Goal: Information Seeking & Learning: Compare options

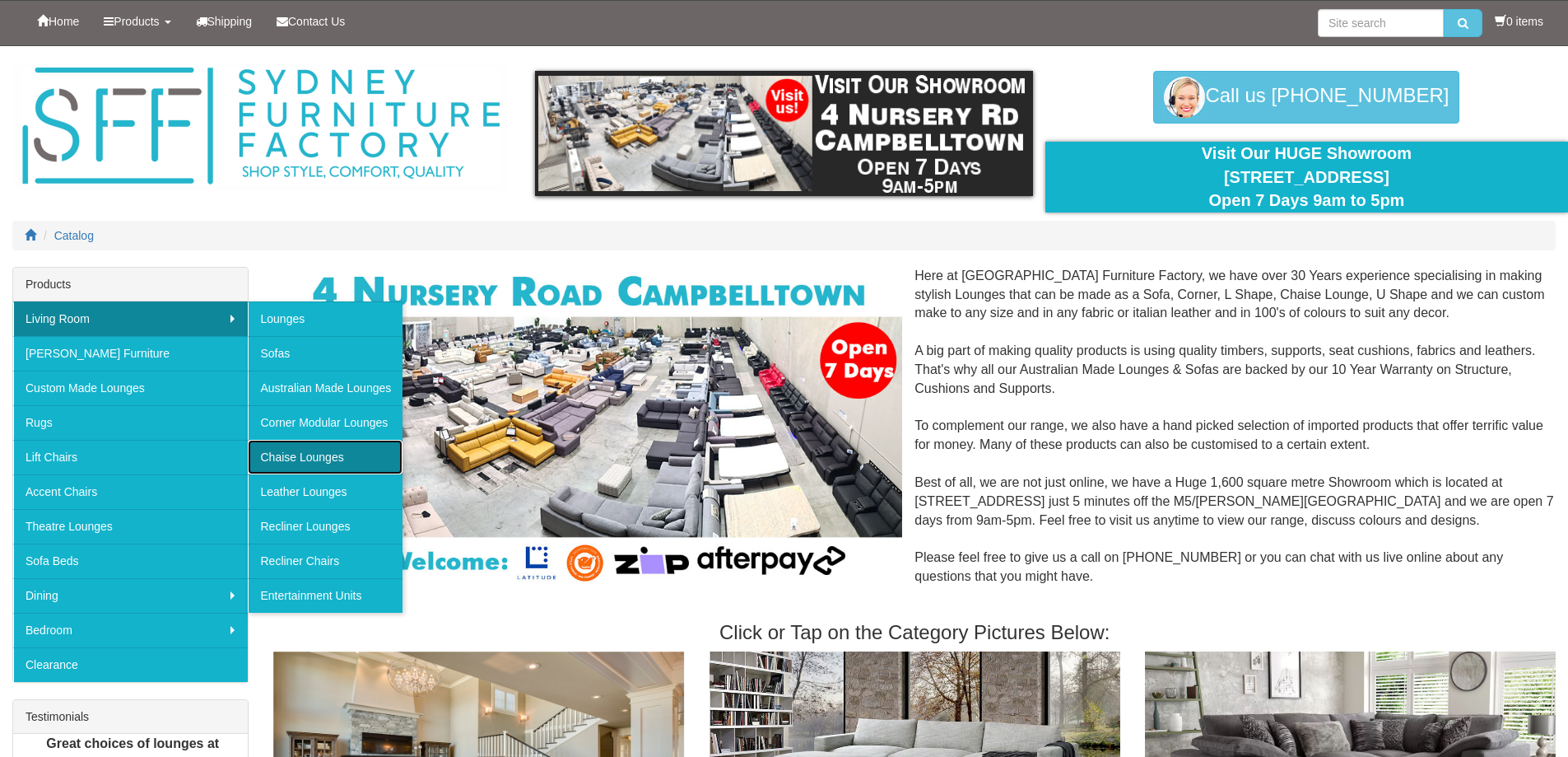
click at [305, 454] on link "Chaise Lounges" at bounding box center [325, 457] width 154 height 35
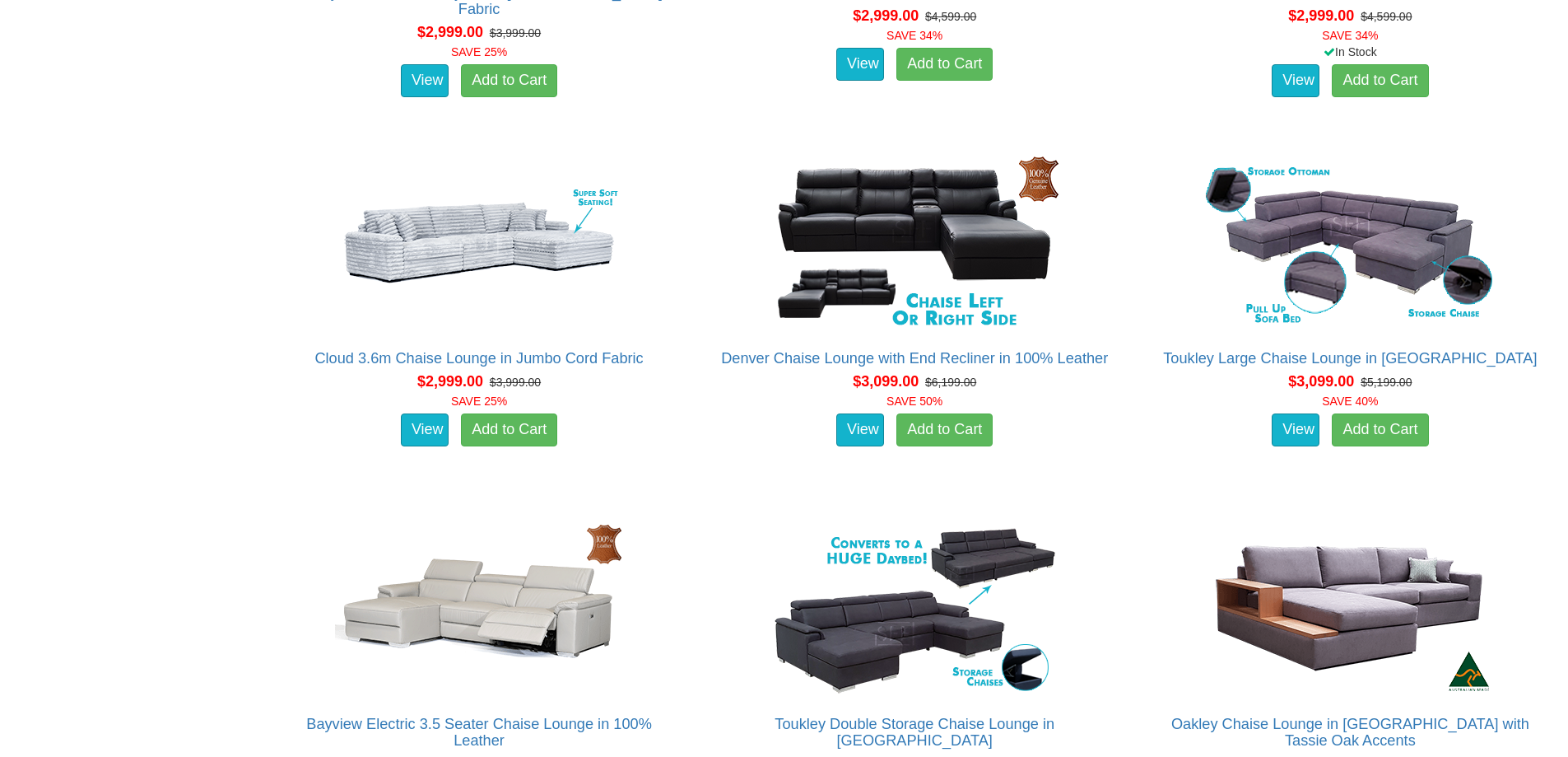
scroll to position [3706, 0]
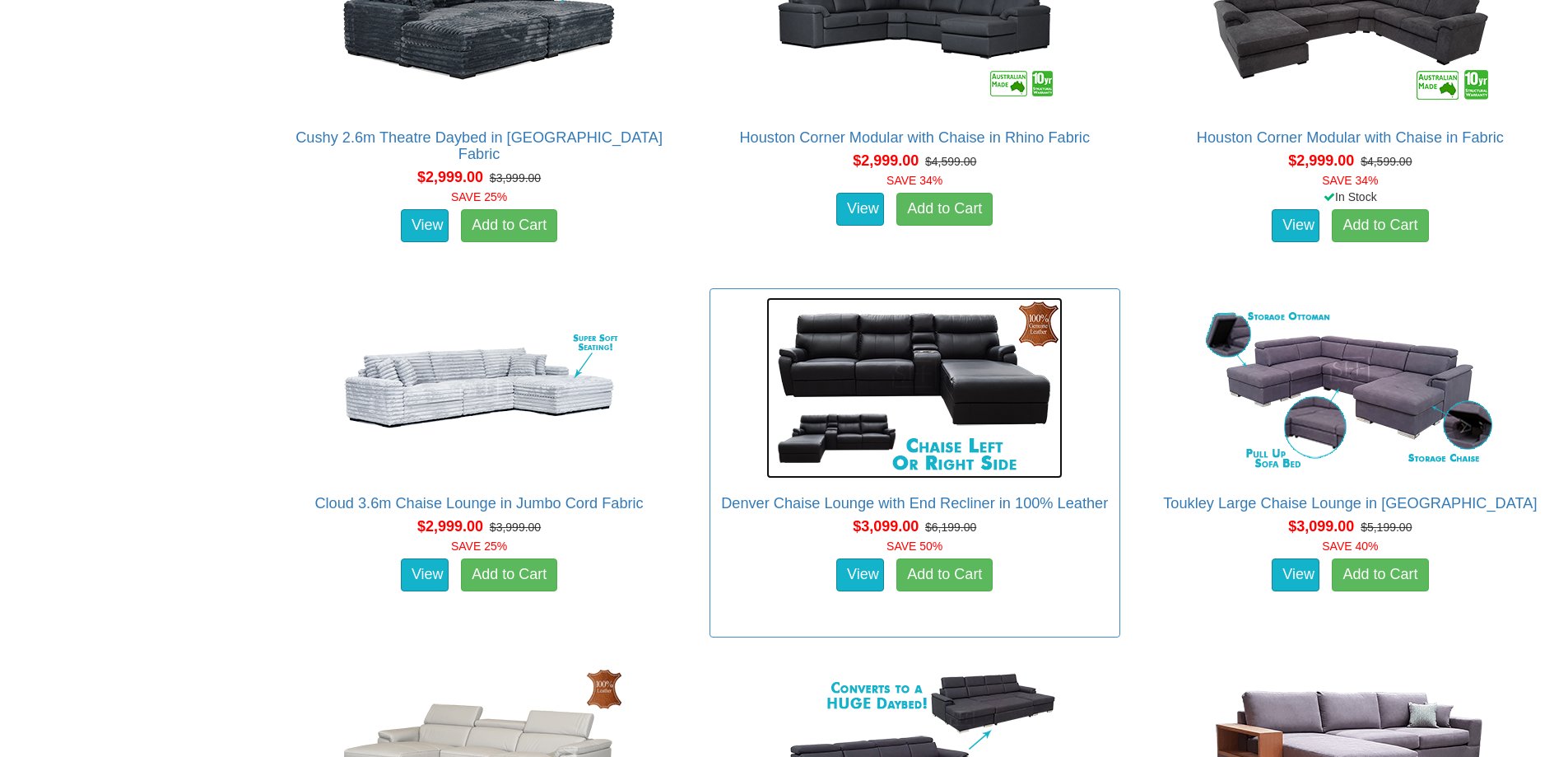
click at [948, 388] on img at bounding box center [915, 388] width 297 height 181
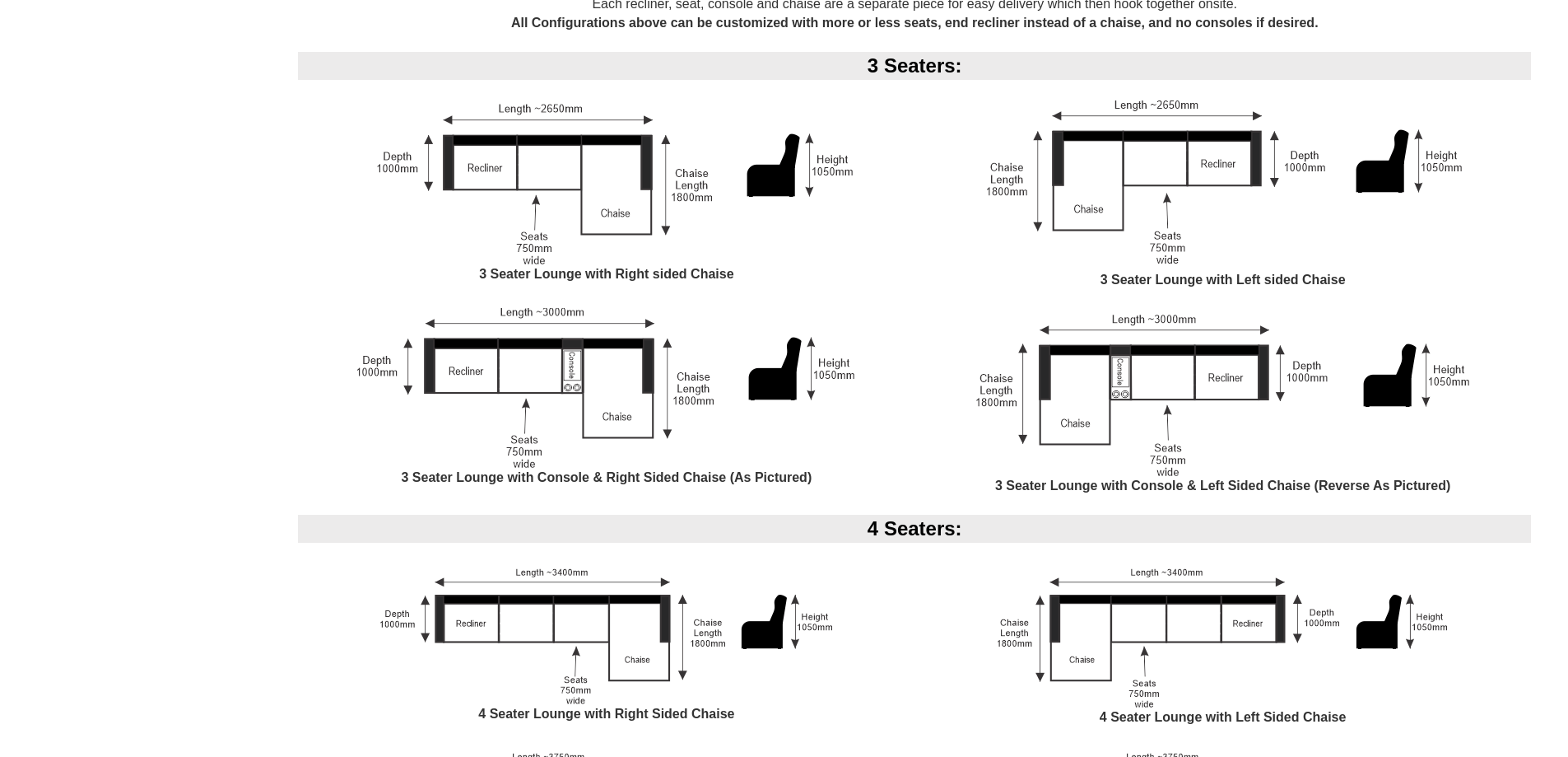
scroll to position [1564, 0]
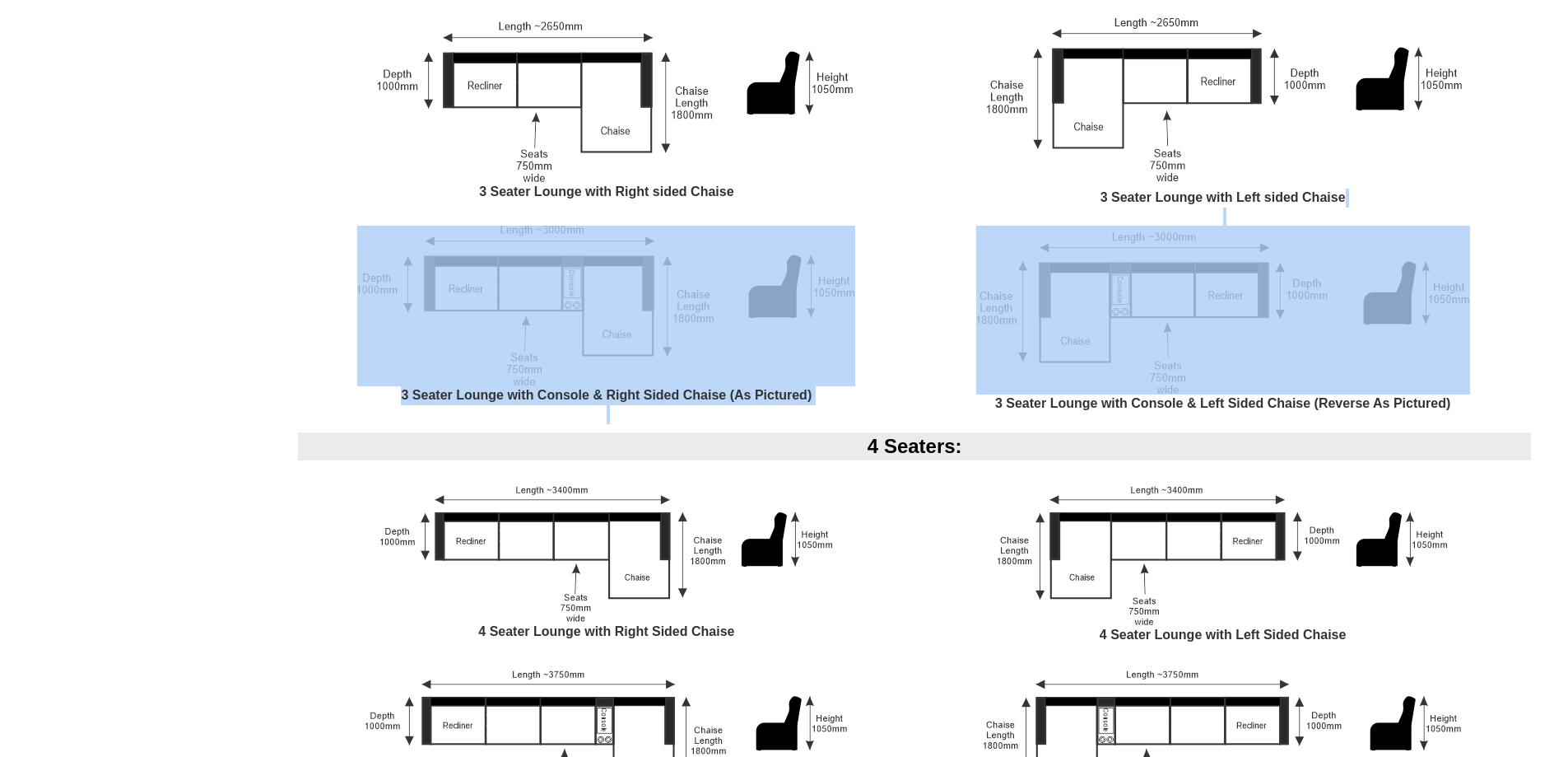
drag, startPoint x: 969, startPoint y: 208, endPoint x: 1261, endPoint y: 354, distance: 326.5
click at [1261, 354] on div "3 Seaters: 3 Seater Lounge with Right sided Chaise 3 Seater Lounge with Left si…" at bounding box center [915, 201] width 1257 height 464
click at [1062, 287] on img at bounding box center [1224, 310] width 494 height 169
drag, startPoint x: 1073, startPoint y: 308, endPoint x: 1078, endPoint y: 317, distance: 10.3
click at [1073, 310] on img at bounding box center [1224, 310] width 494 height 169
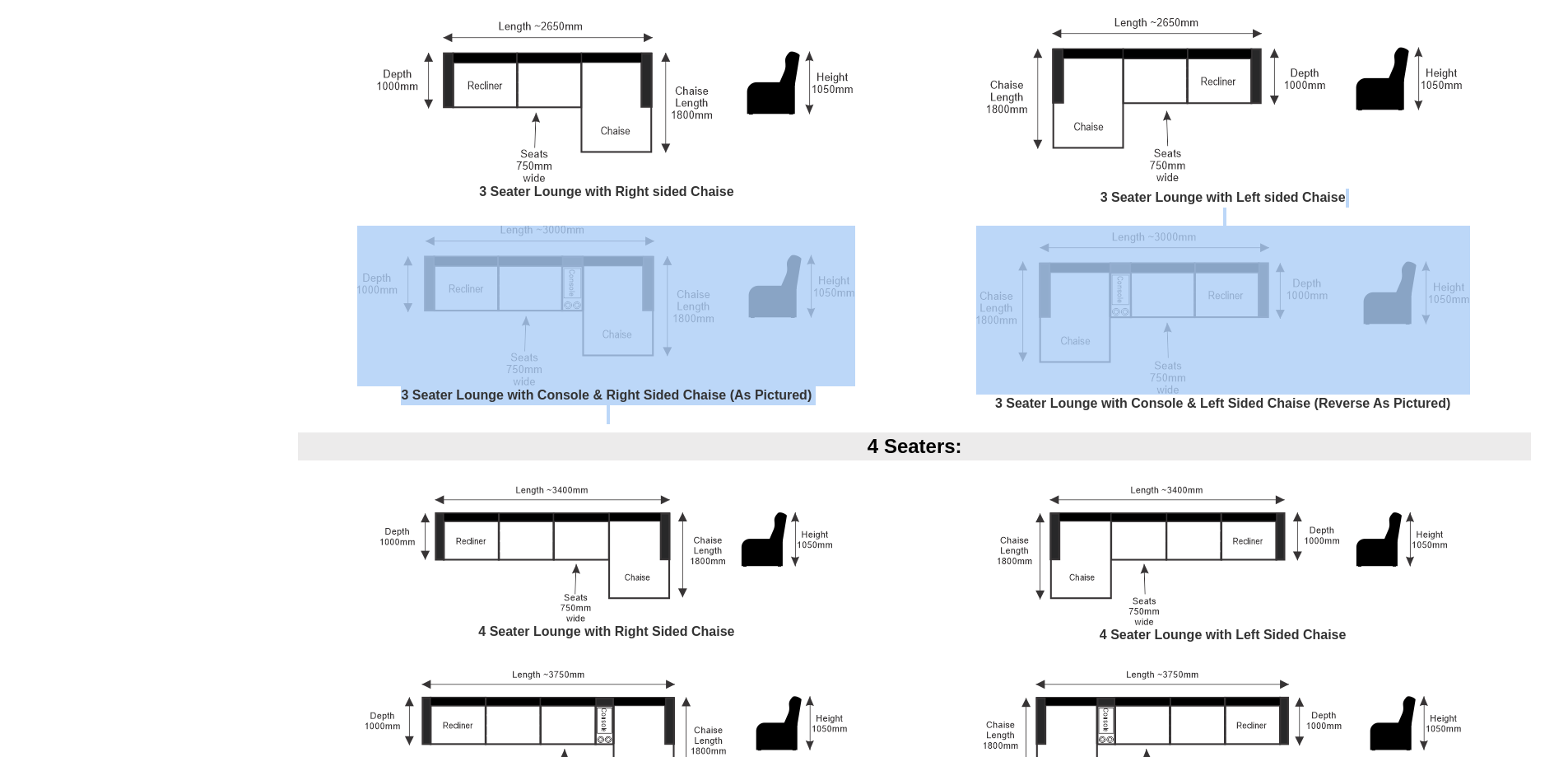
click at [1289, 181] on img at bounding box center [1224, 102] width 482 height 172
click at [1461, 286] on img at bounding box center [1224, 310] width 494 height 169
click at [1376, 488] on img at bounding box center [1223, 552] width 450 height 146
click at [1373, 559] on img at bounding box center [1223, 552] width 450 height 146
drag, startPoint x: 1275, startPoint y: 348, endPoint x: 600, endPoint y: 530, distance: 699.1
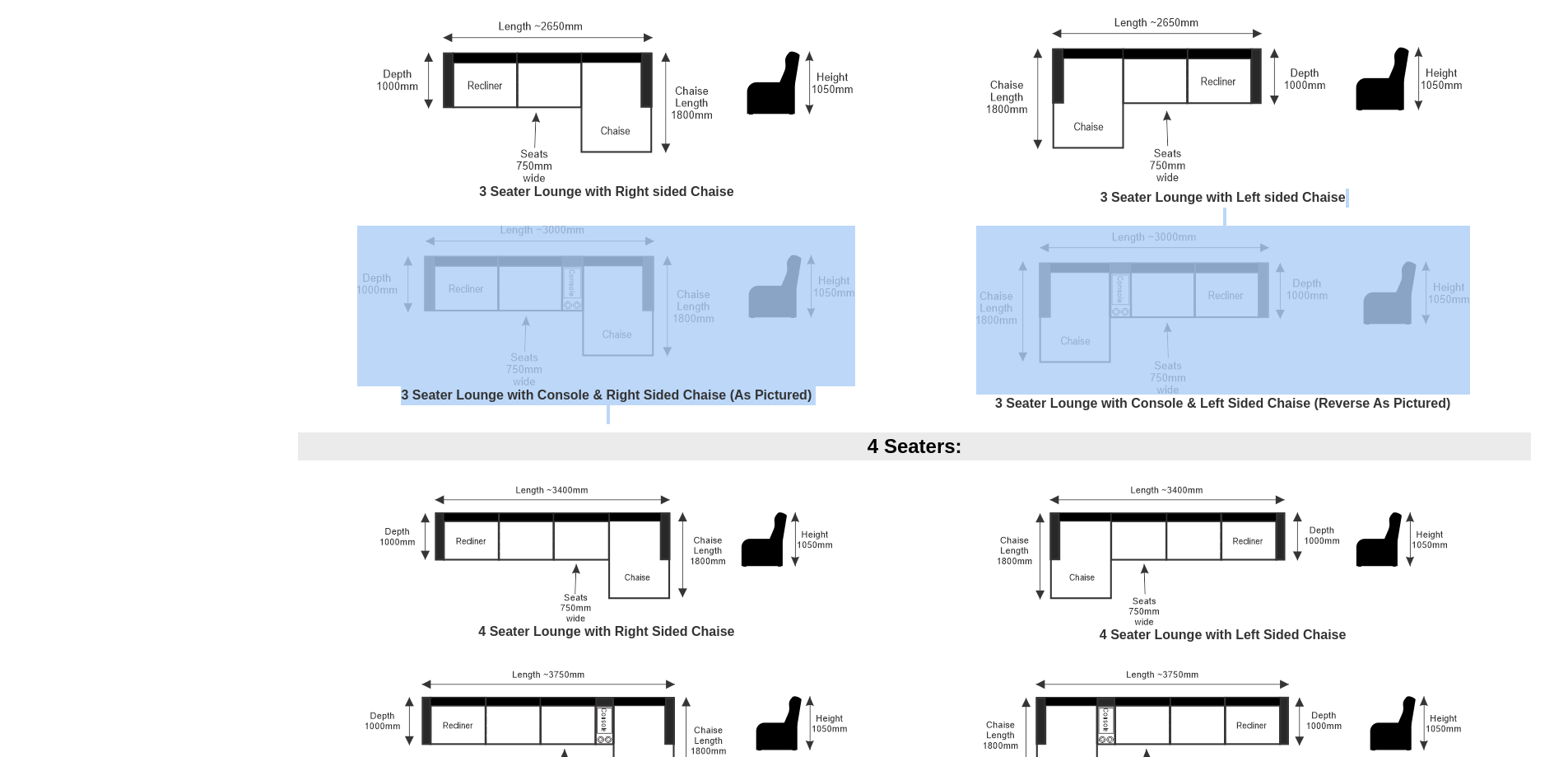
click at [620, 522] on img at bounding box center [606, 550] width 453 height 143
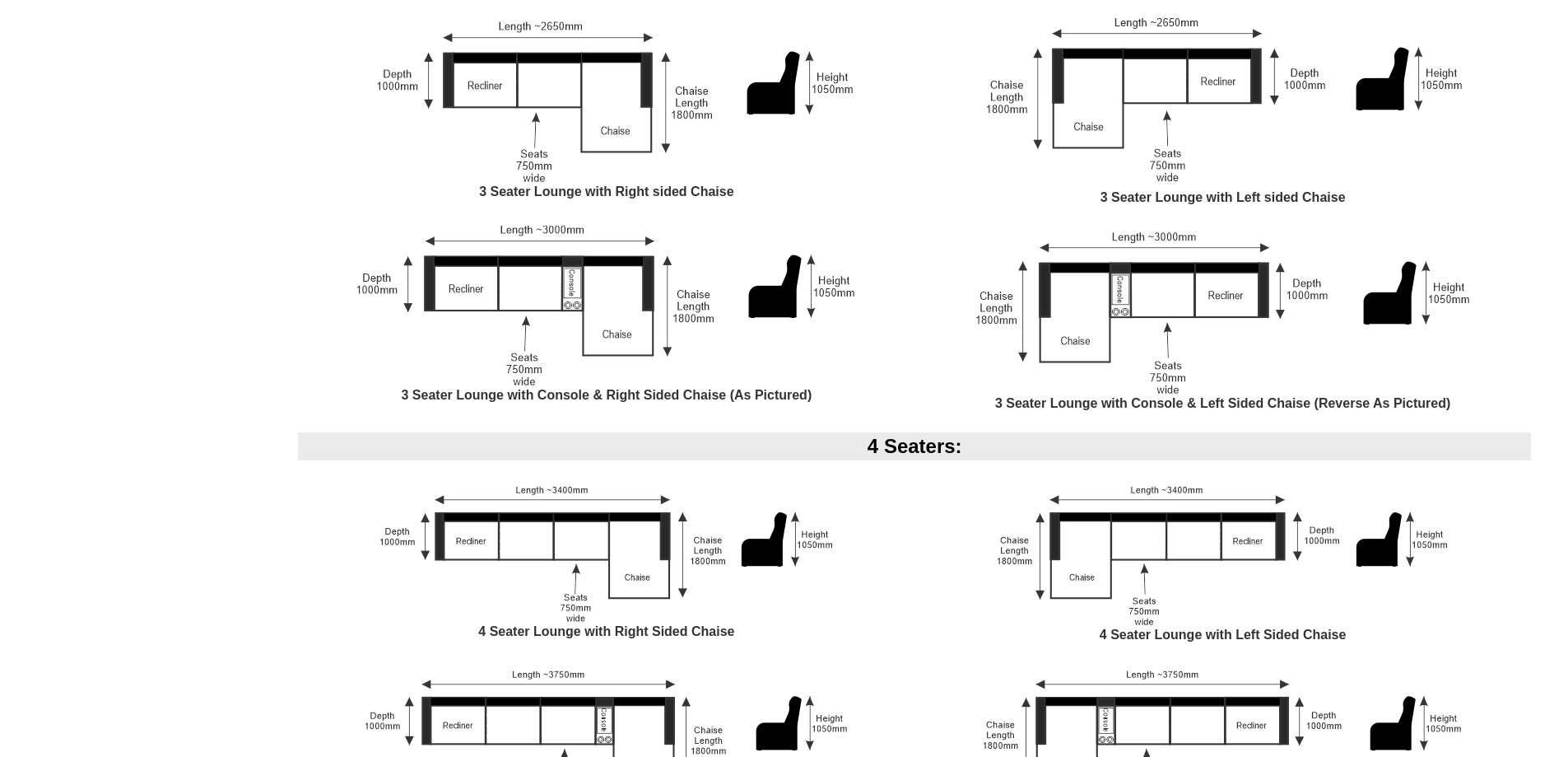
click at [983, 448] on div "4 Seaters:" at bounding box center [915, 446] width 1233 height 28
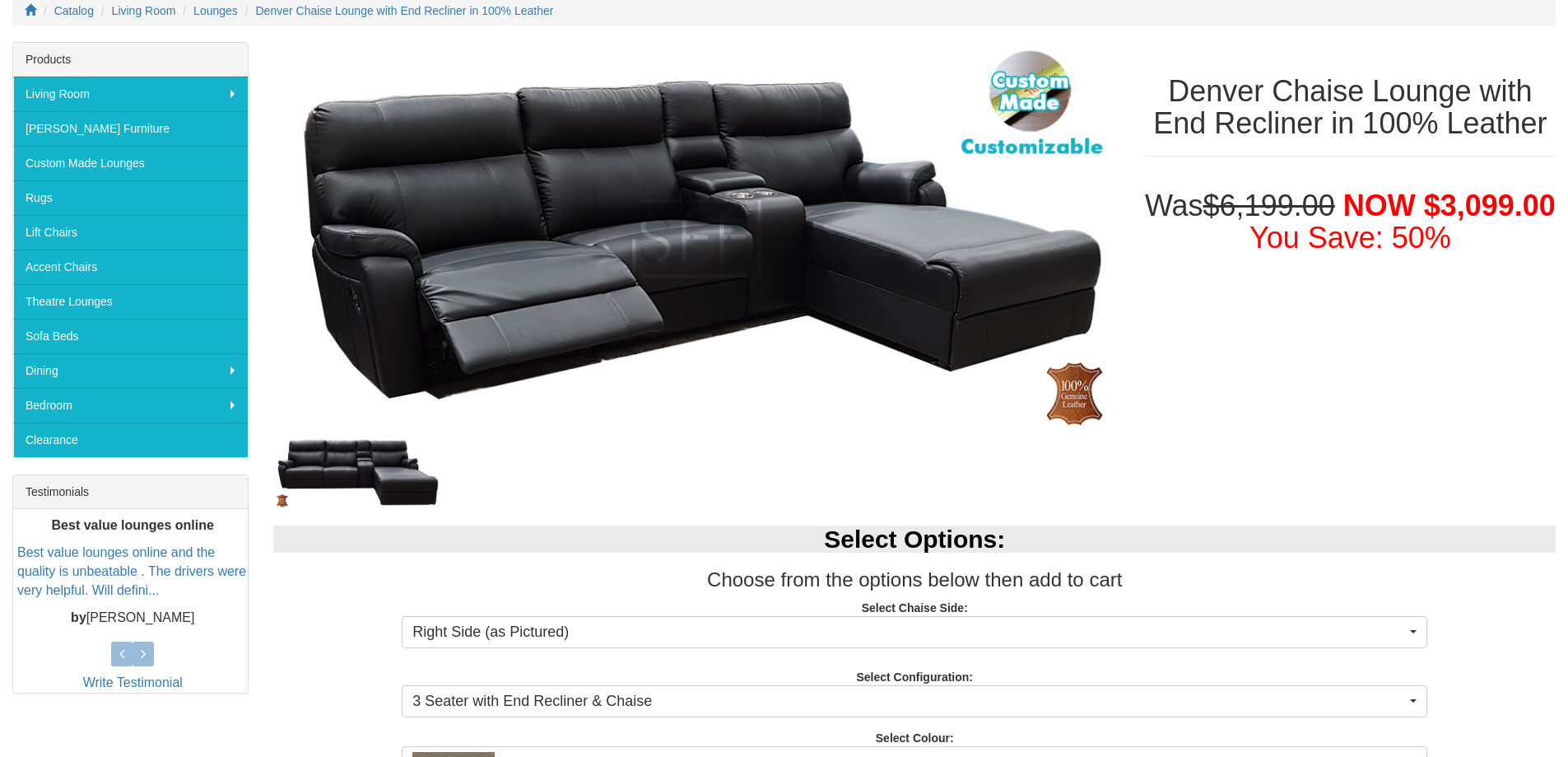
scroll to position [83, 0]
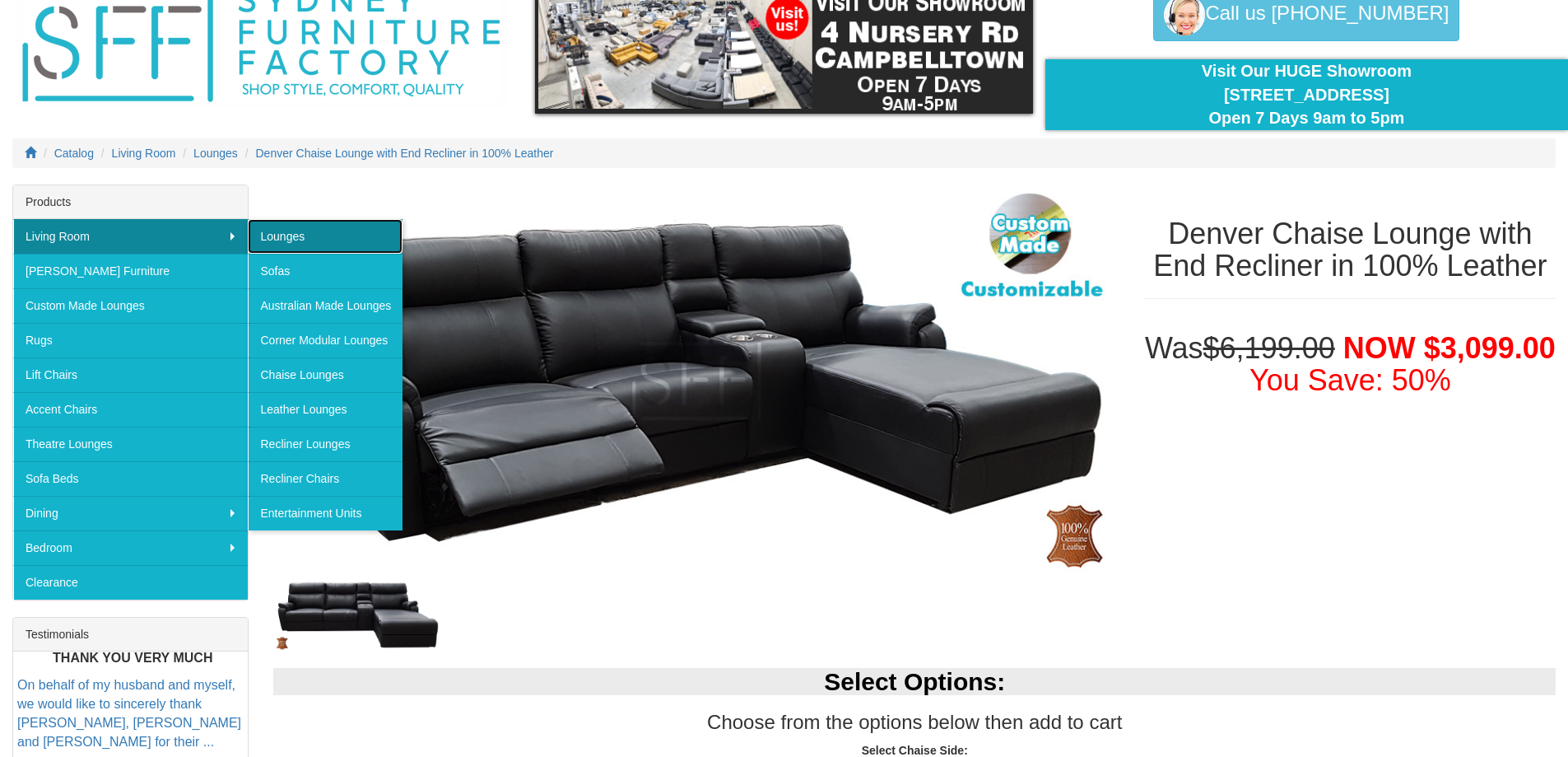
click at [287, 224] on link "Lounges" at bounding box center [325, 236] width 154 height 35
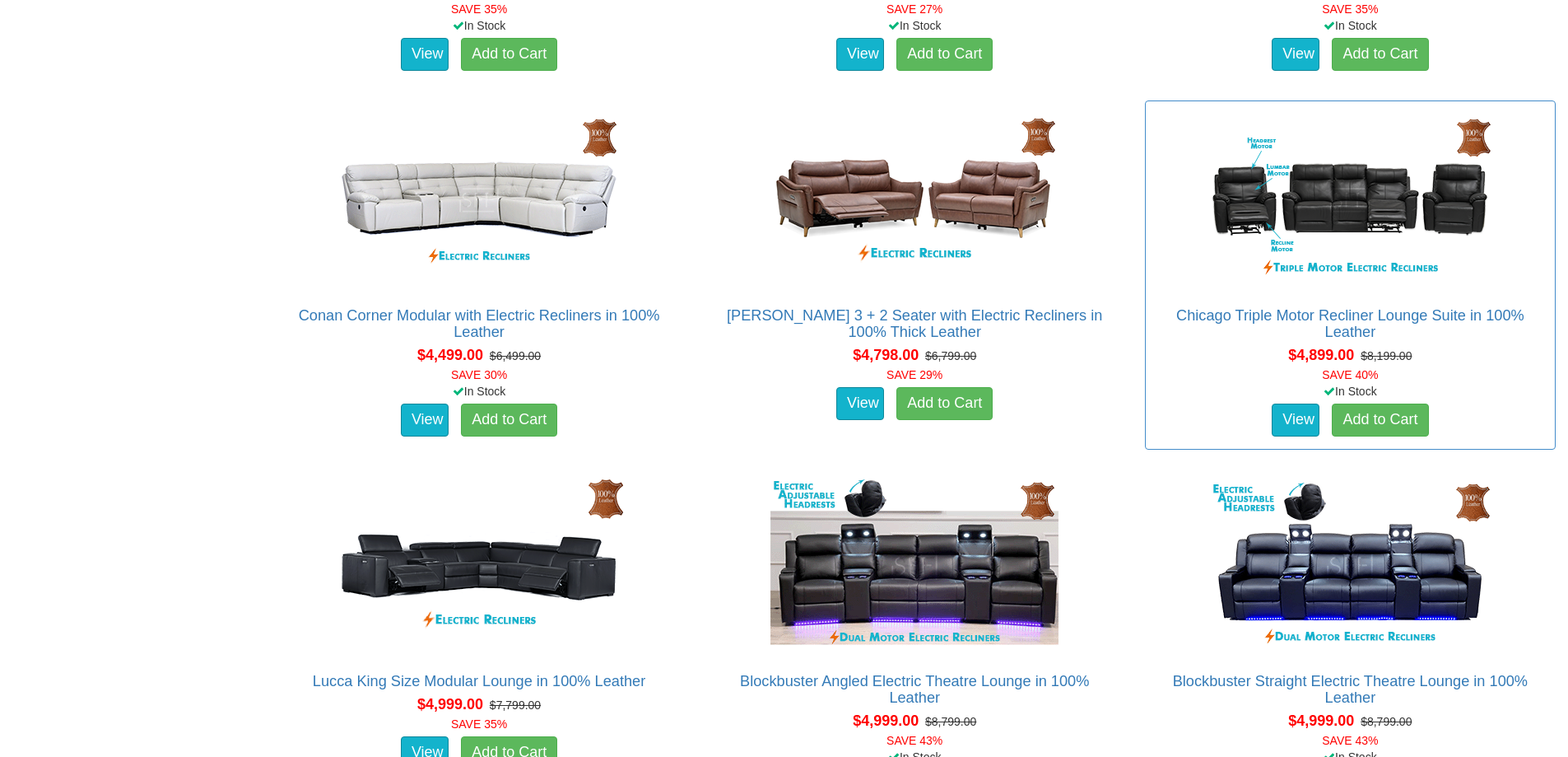
scroll to position [11775, 0]
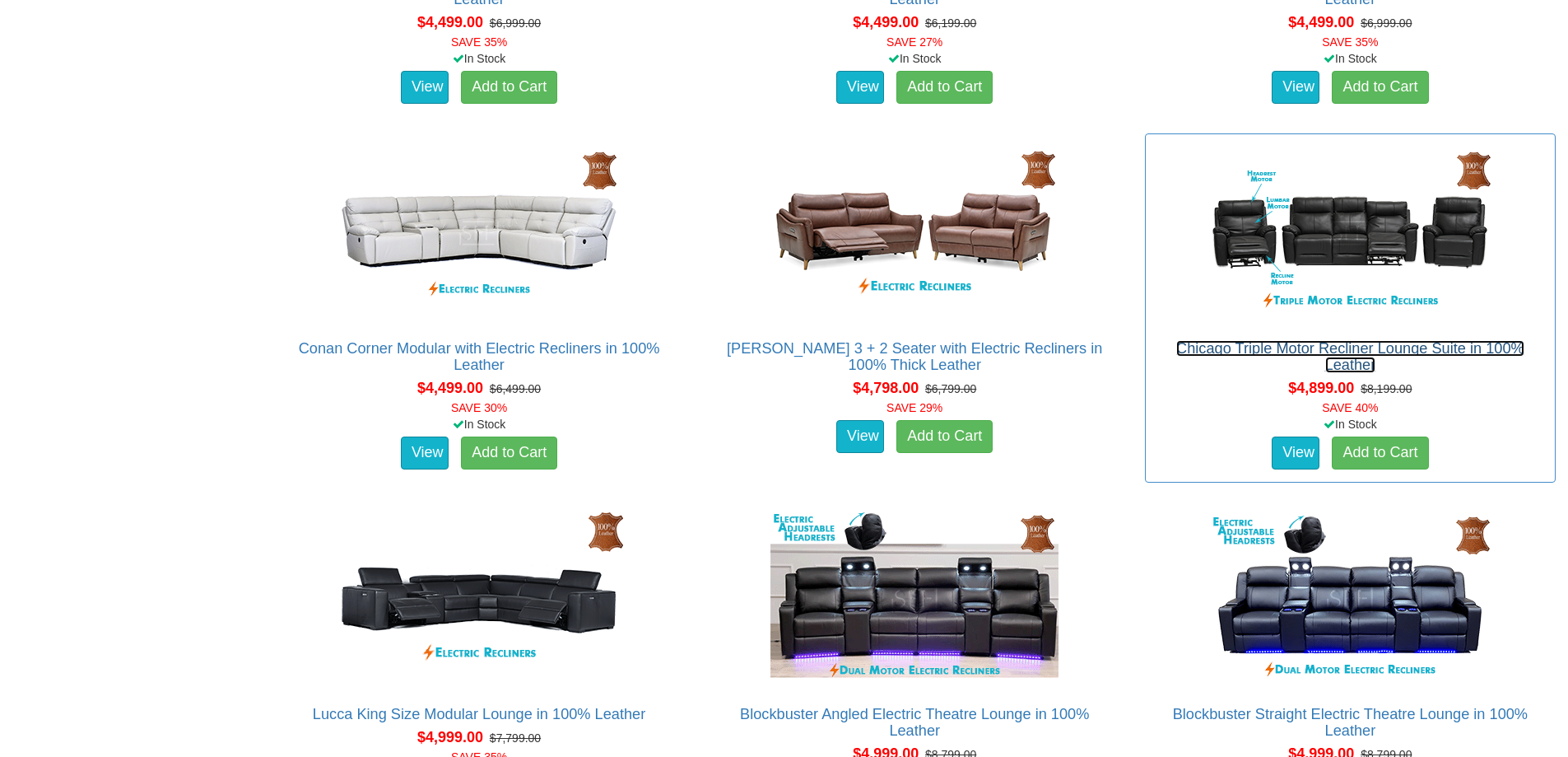
click at [1364, 345] on link "Chicago Triple Motor Recliner Lounge Suite in 100% Leather" at bounding box center [1350, 356] width 348 height 33
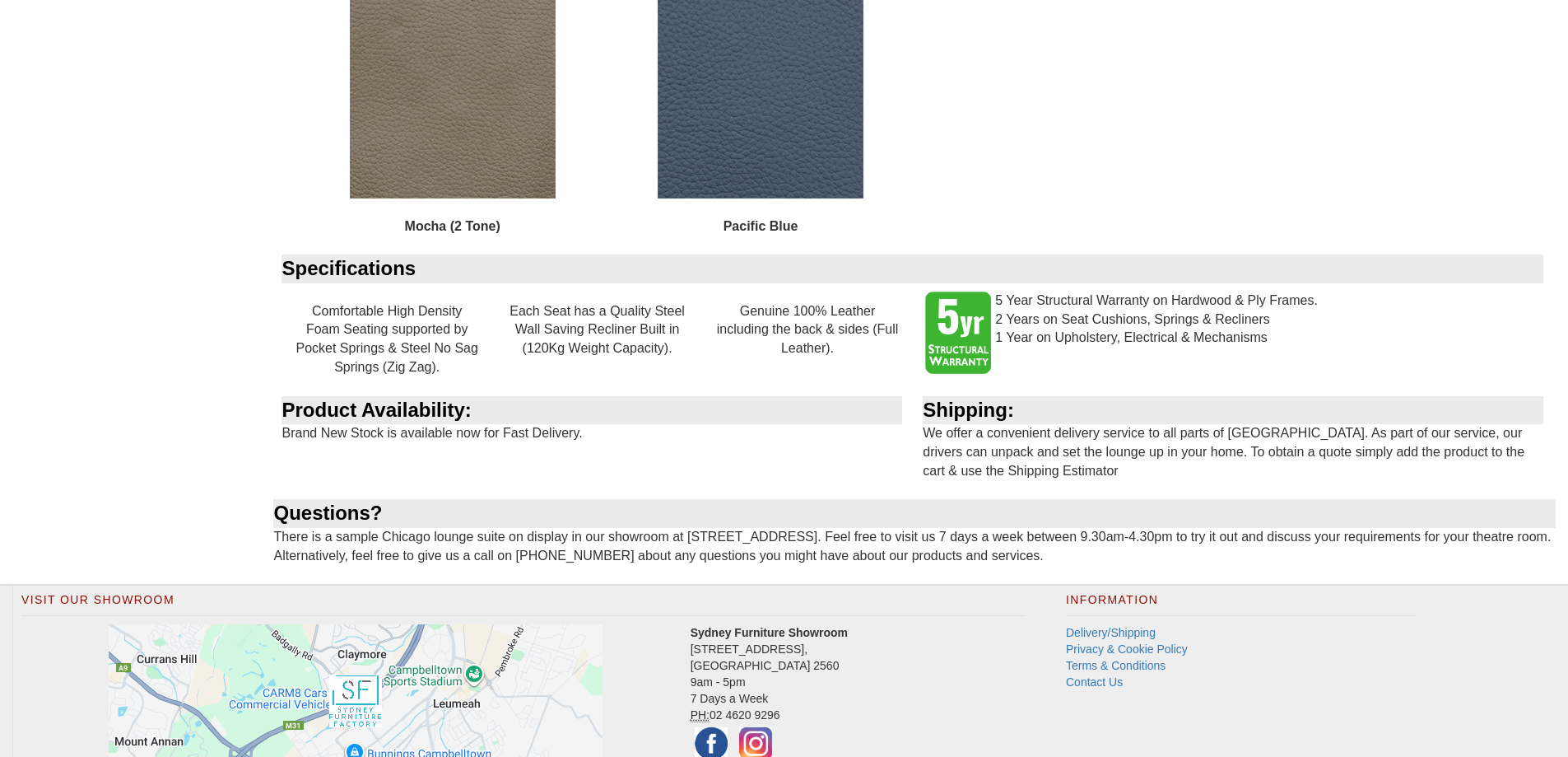
scroll to position [2140, 0]
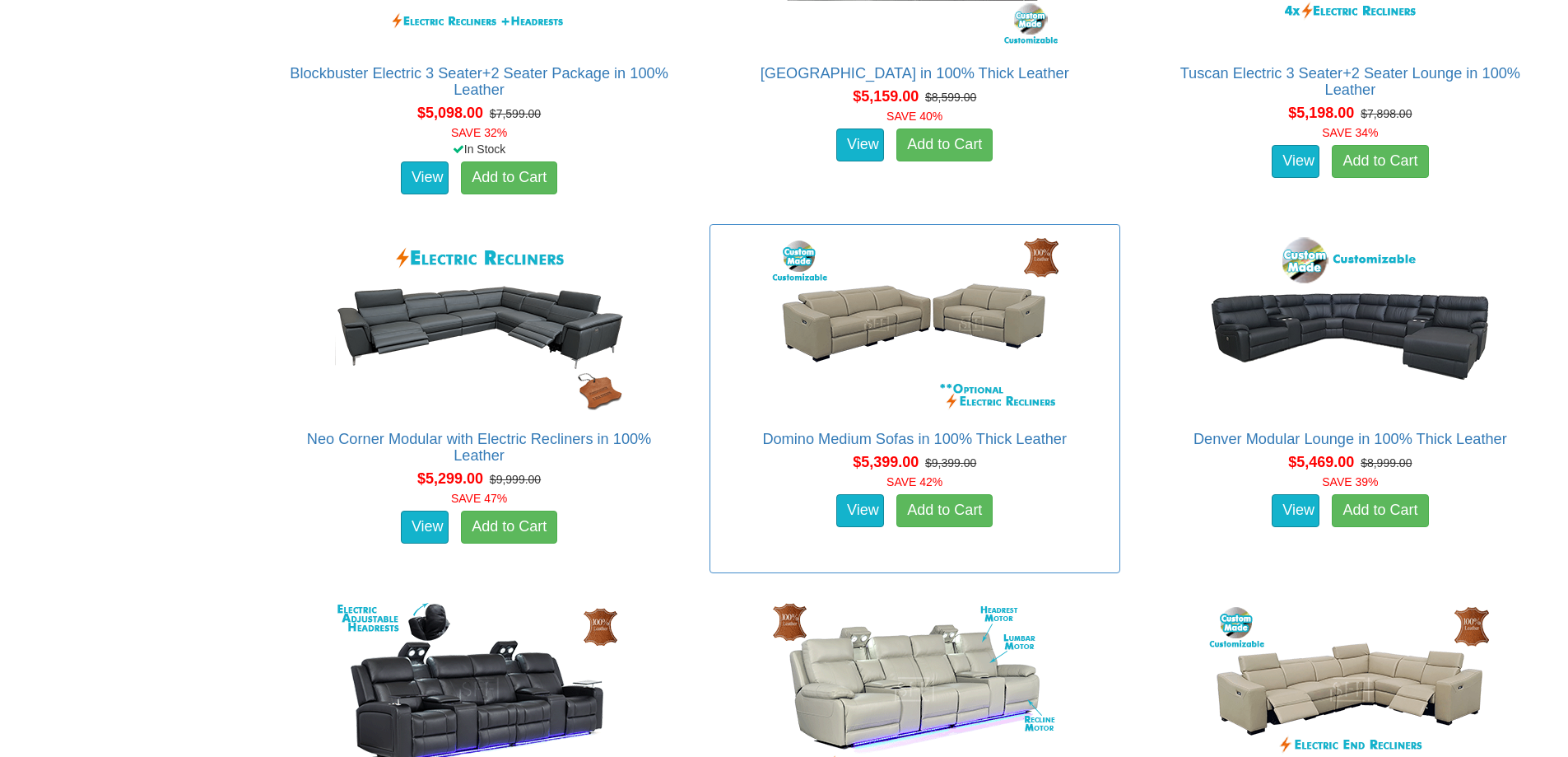
scroll to position [12928, 0]
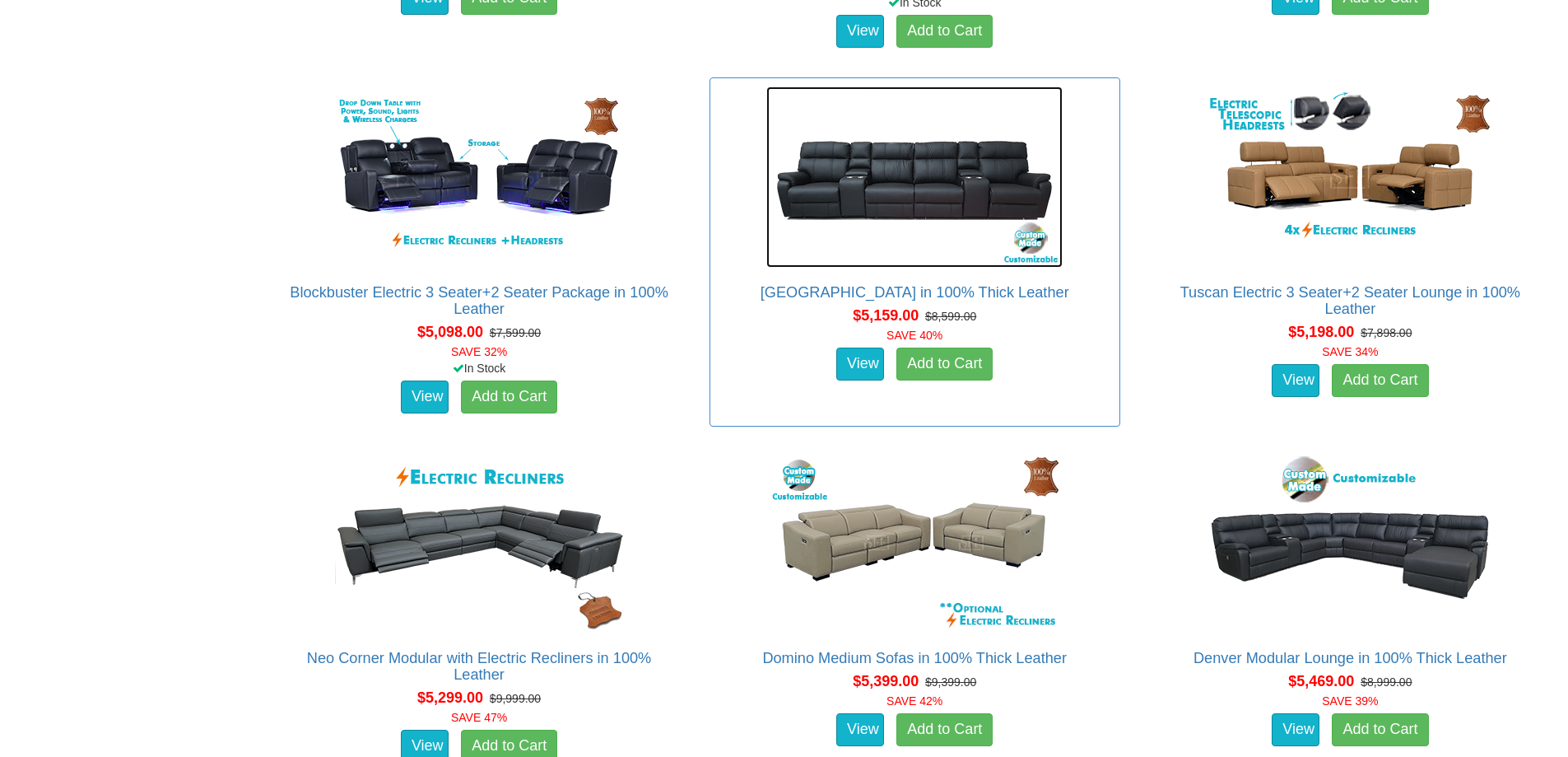
click at [953, 169] on img at bounding box center [915, 177] width 297 height 181
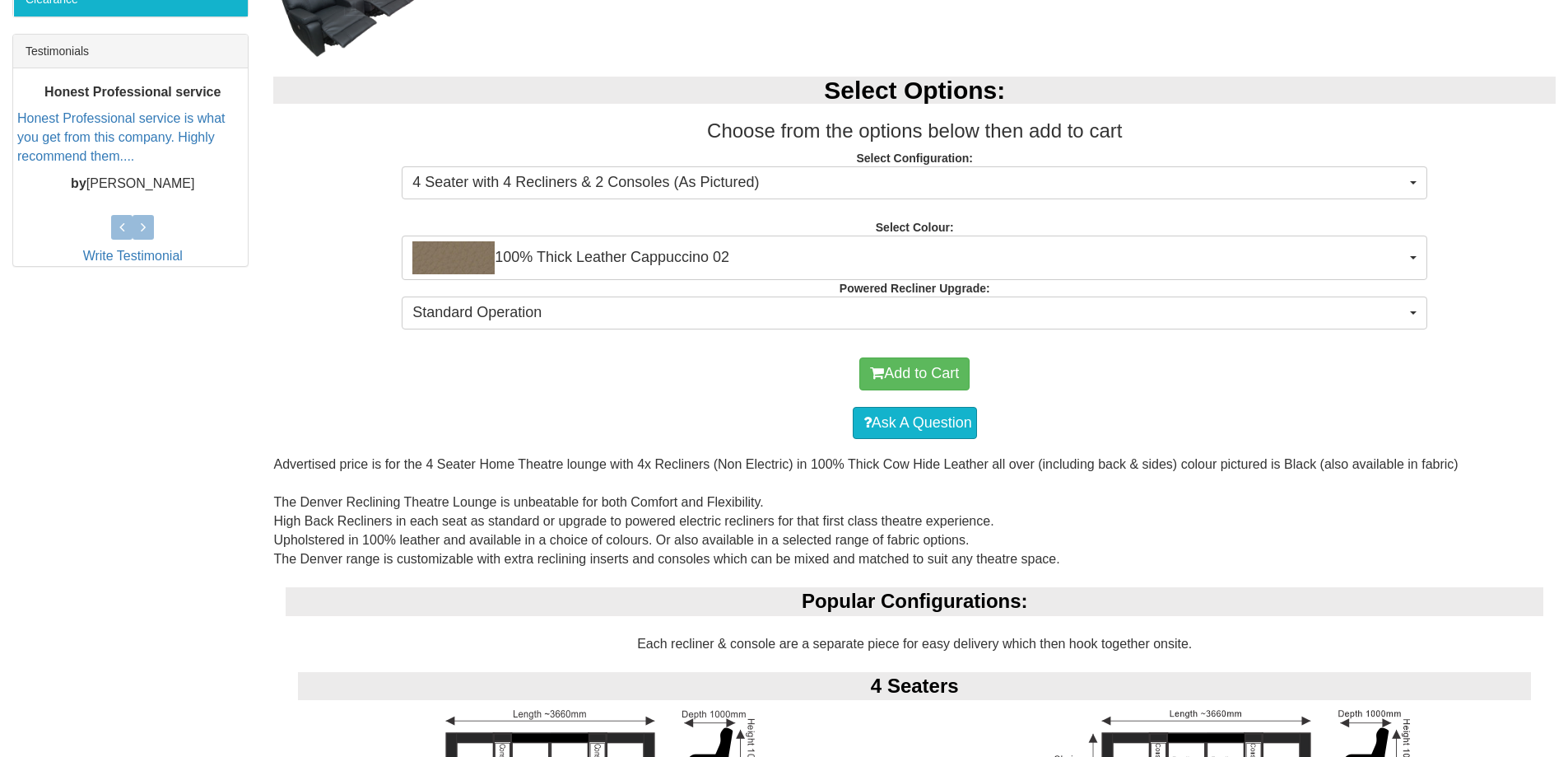
scroll to position [494, 0]
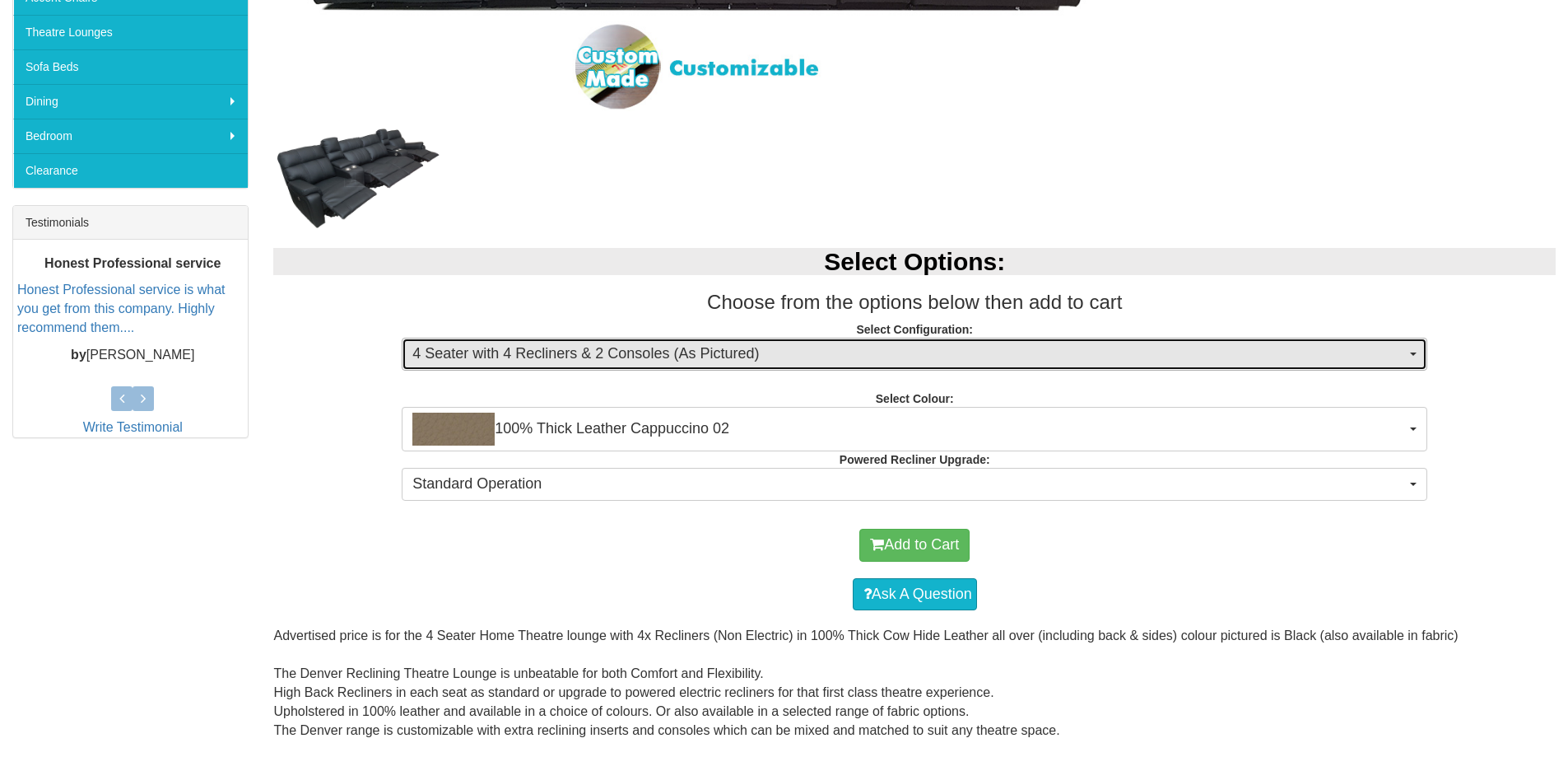
click at [707, 355] on span "4 Seater with 4 Recliners & 2 Consoles (As Pictured)" at bounding box center [909, 354] width 994 height 21
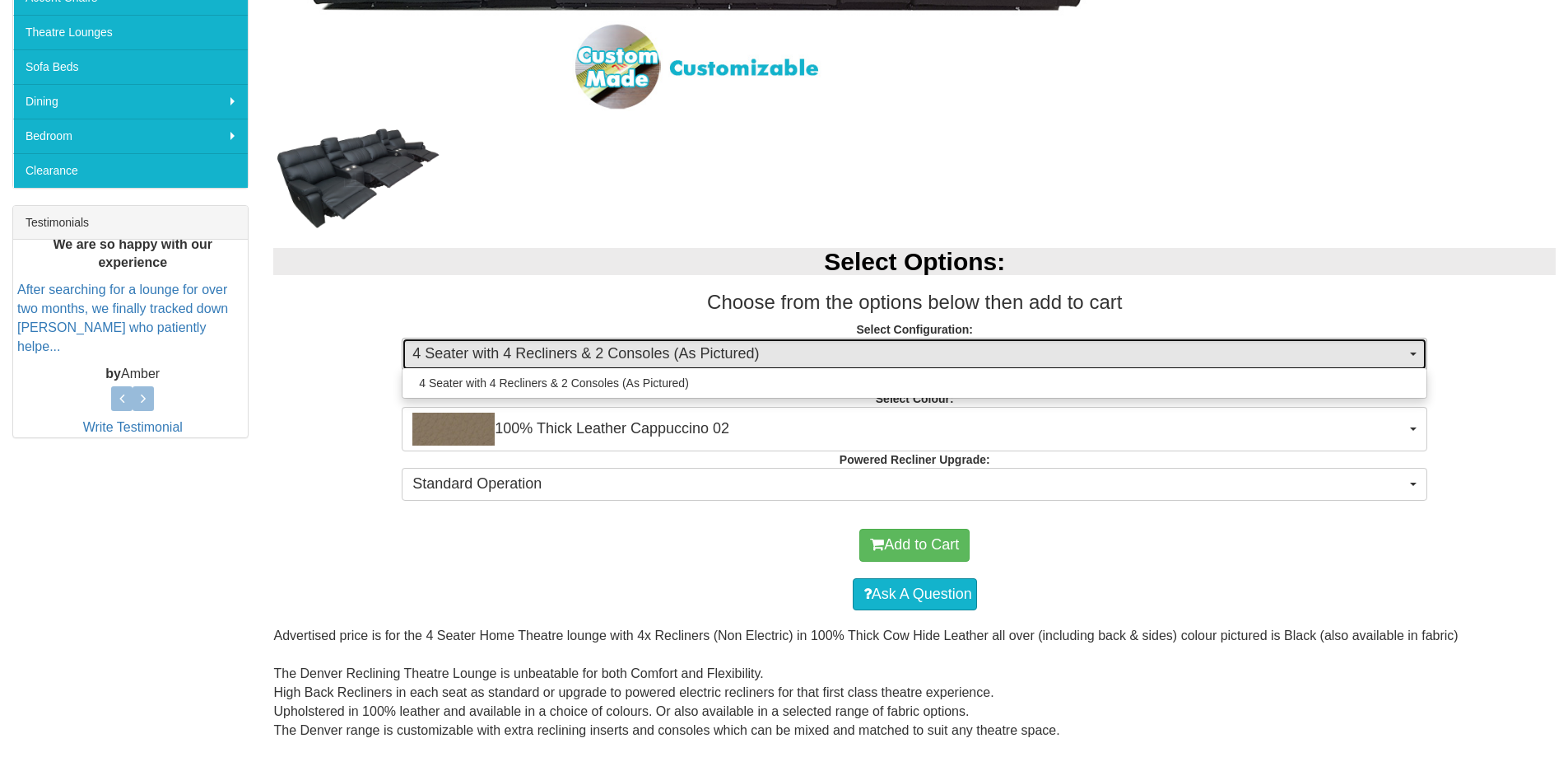
click at [707, 355] on span "4 Seater with 4 Recliners & 2 Consoles (As Pictured)" at bounding box center [909, 354] width 994 height 21
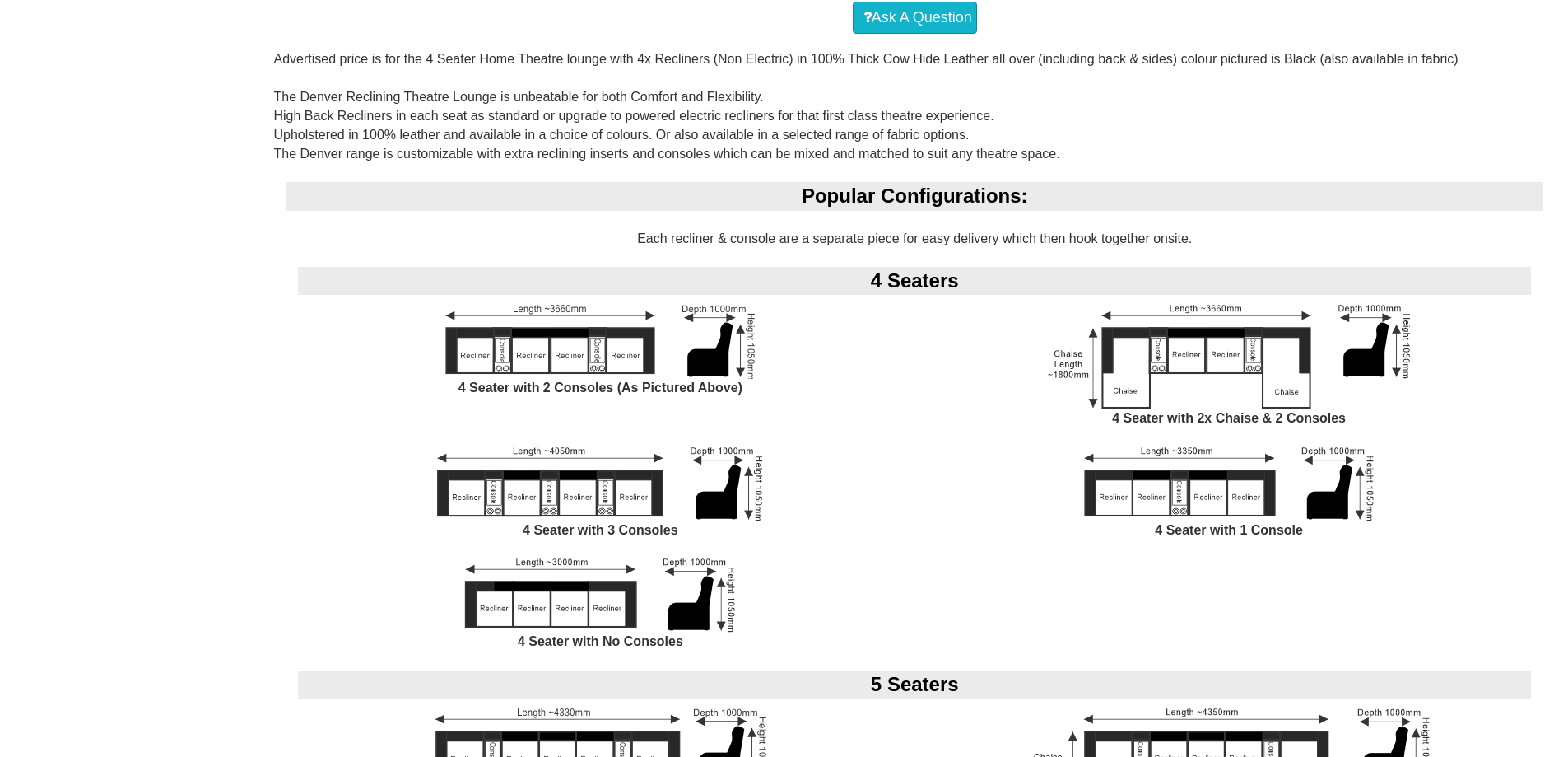
scroll to position [1153, 0]
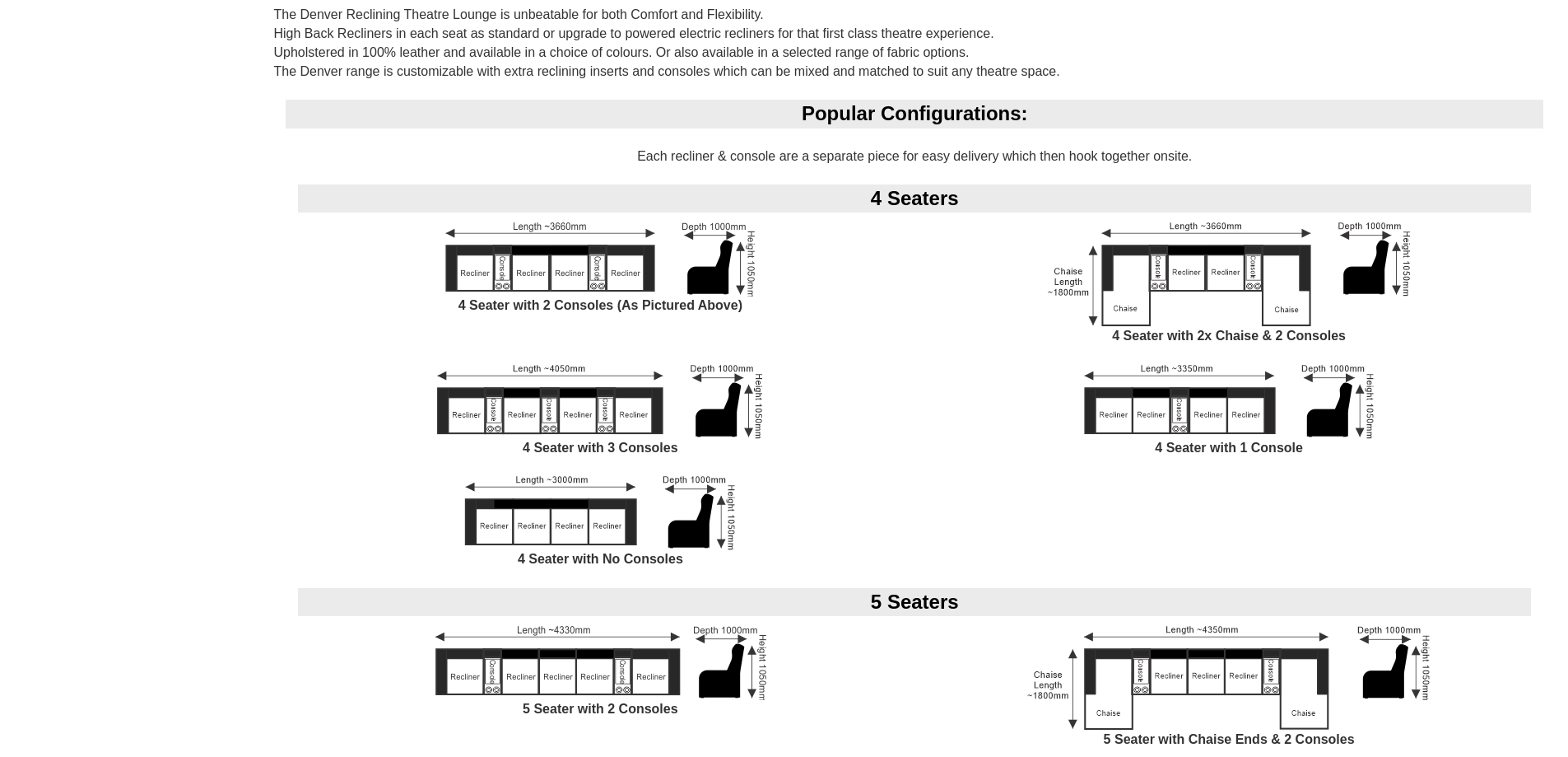
click at [508, 517] on img at bounding box center [600, 513] width 272 height 74
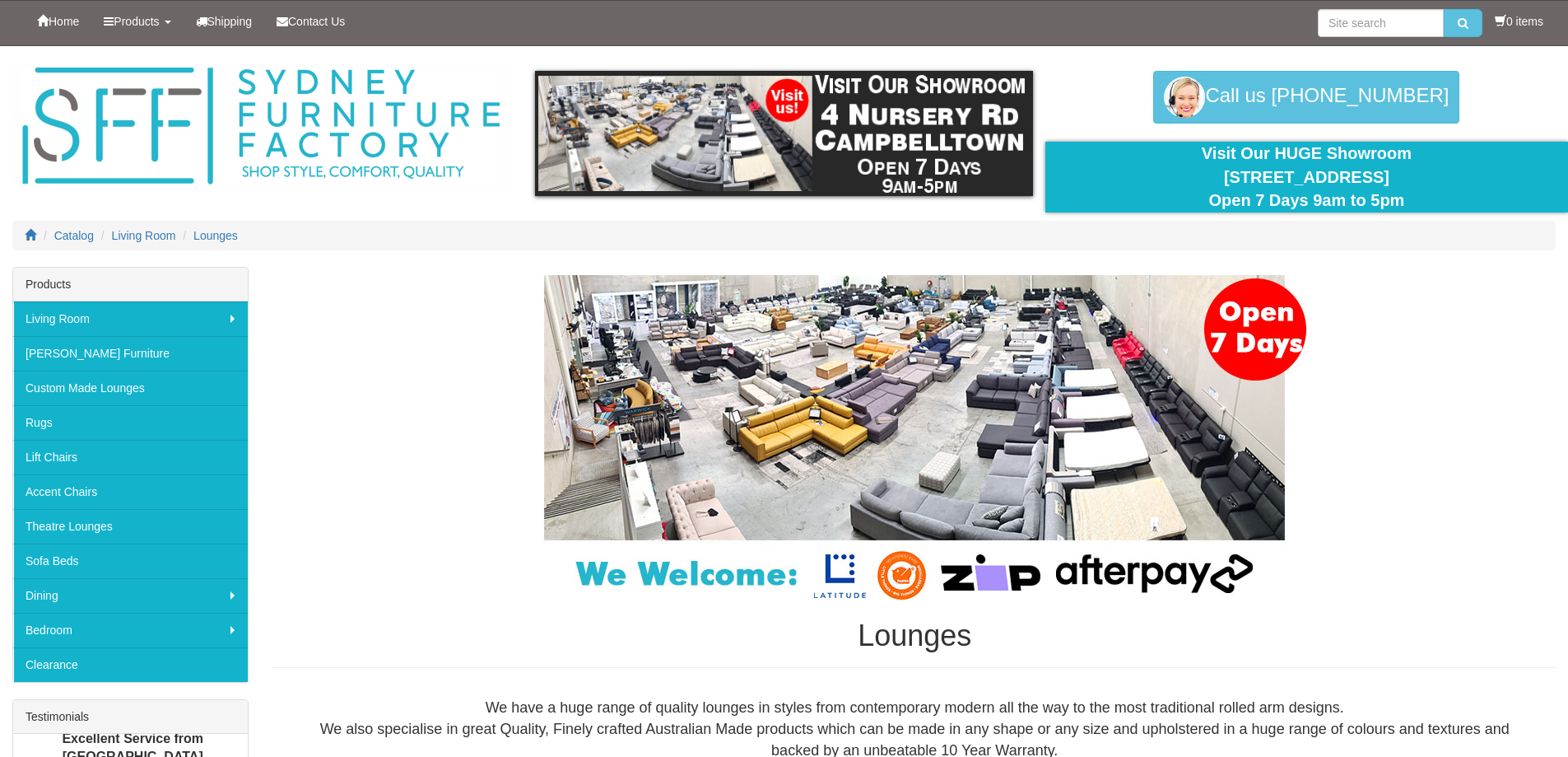
scroll to position [12920, 0]
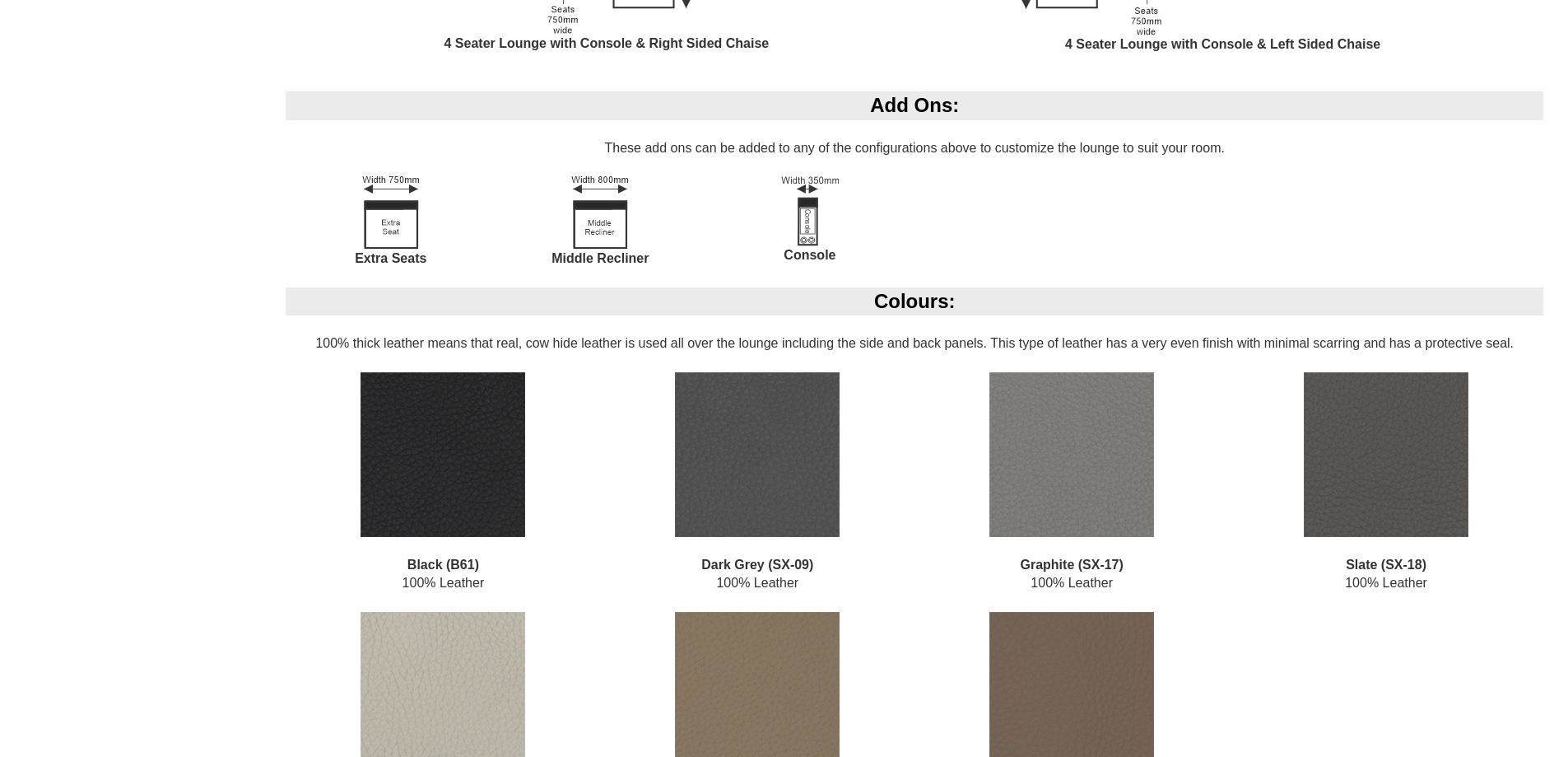
scroll to position [2388, 0]
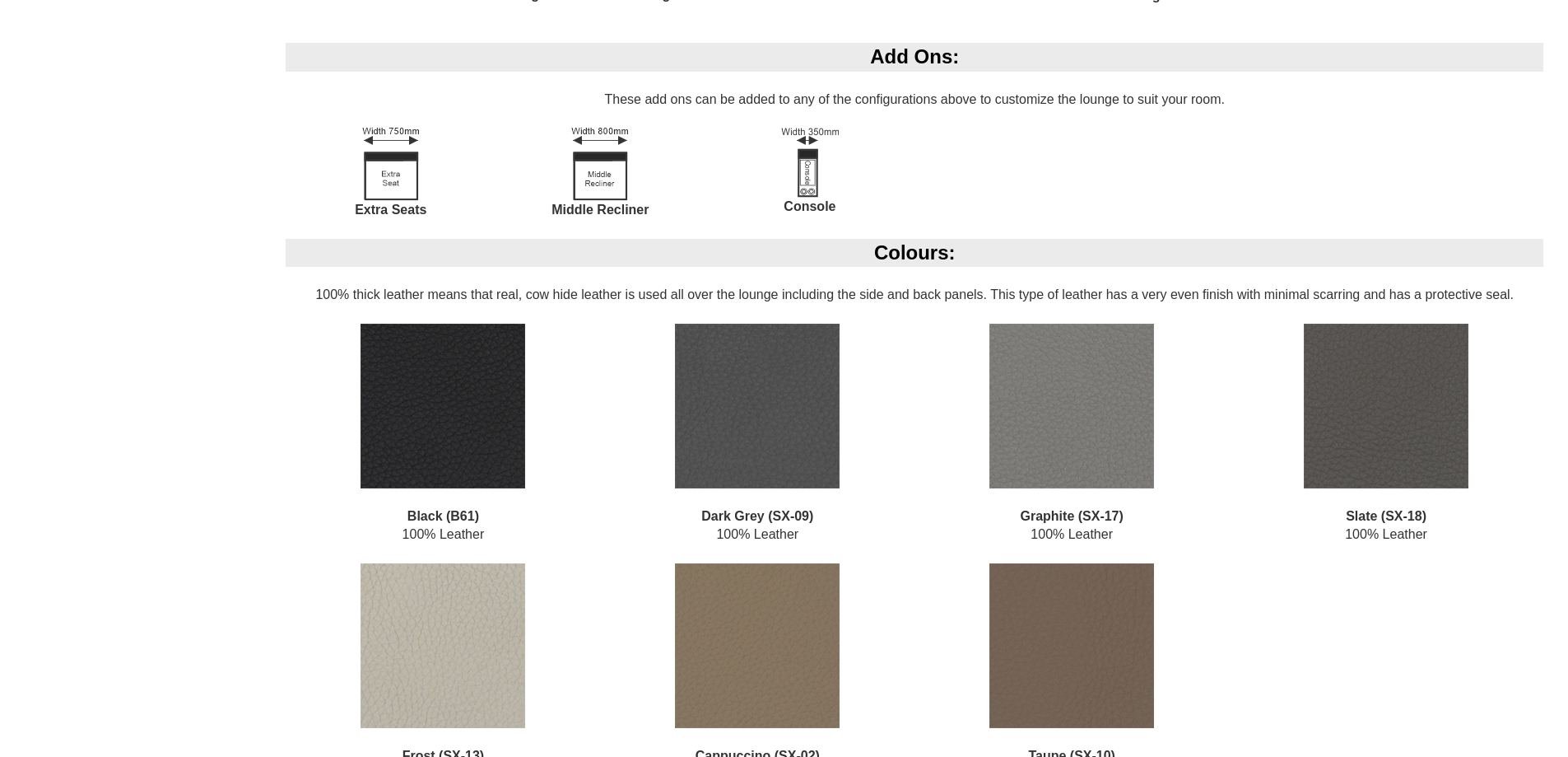
click at [805, 190] on img at bounding box center [810, 162] width 58 height 70
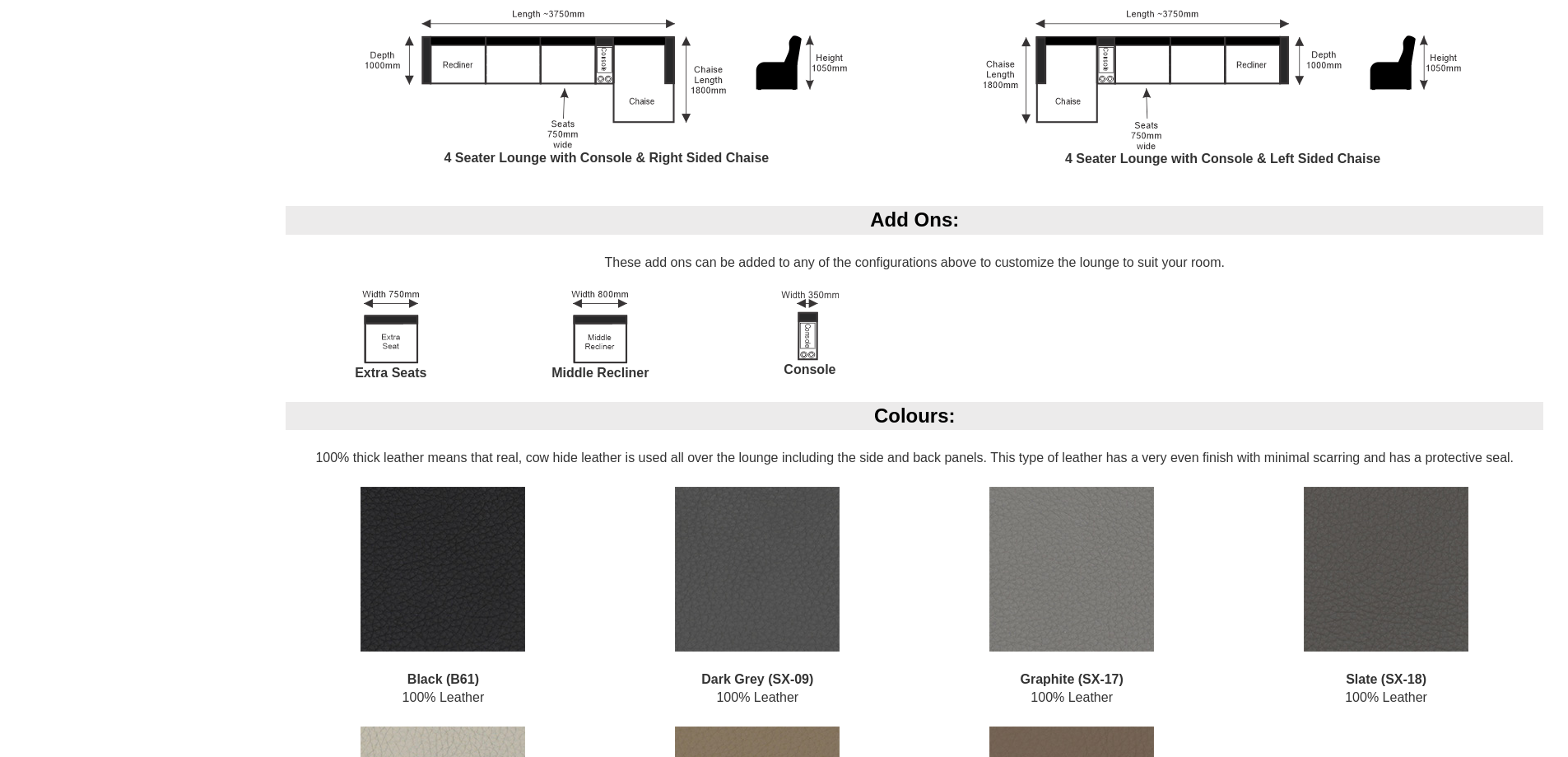
scroll to position [2223, 0]
